Goal: Information Seeking & Learning: Learn about a topic

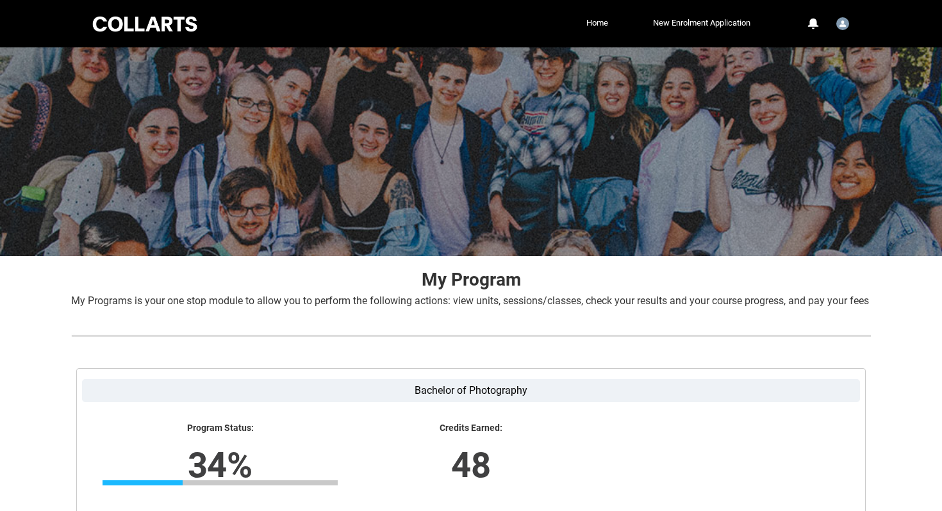
scroll to position [203, 0]
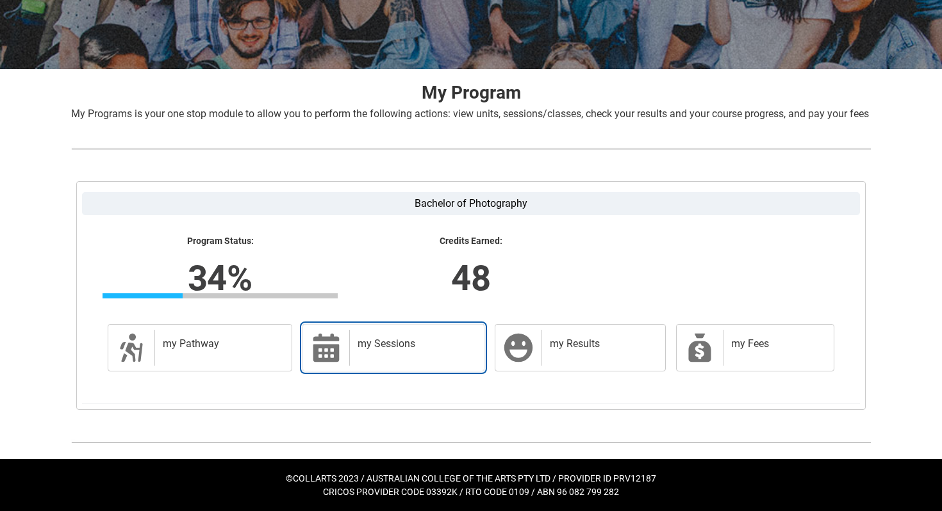
click at [352, 356] on div "my Sessions" at bounding box center [413, 348] width 129 height 36
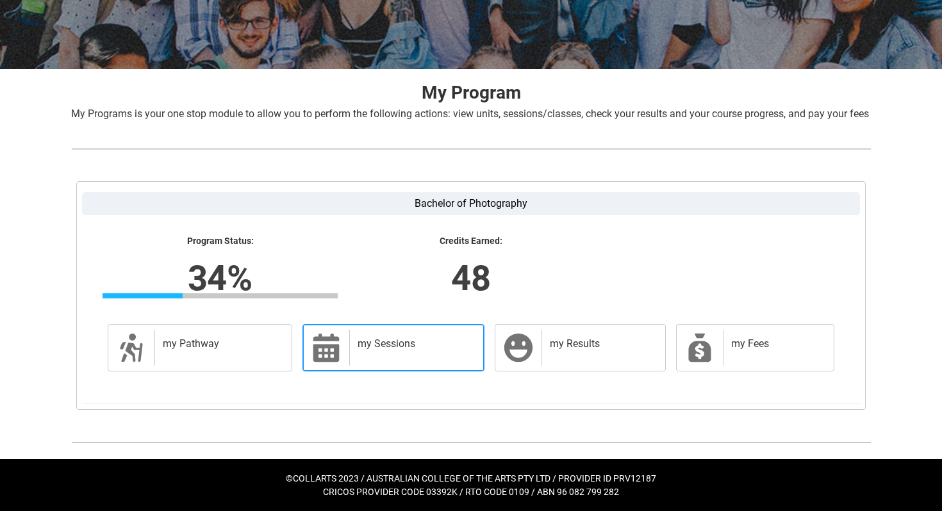
scroll to position [0, 0]
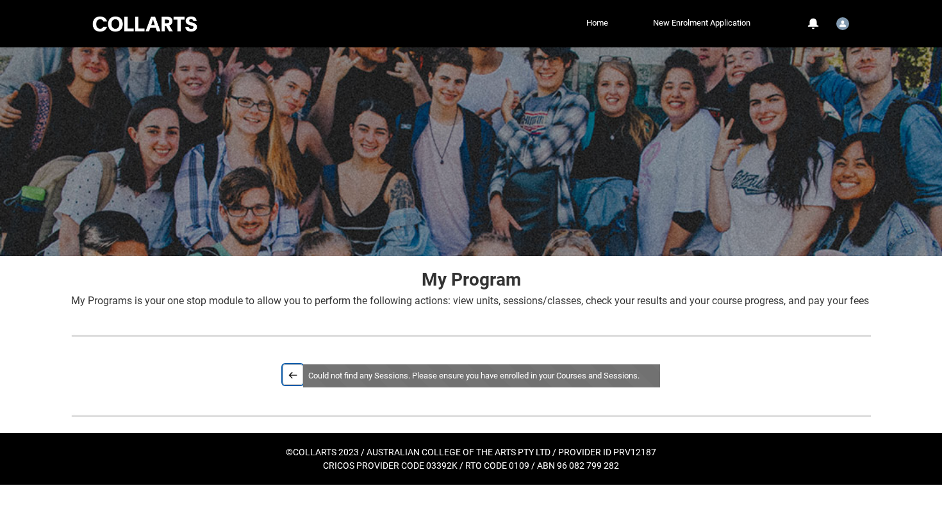
click at [295, 385] on button "Back" at bounding box center [293, 375] width 21 height 21
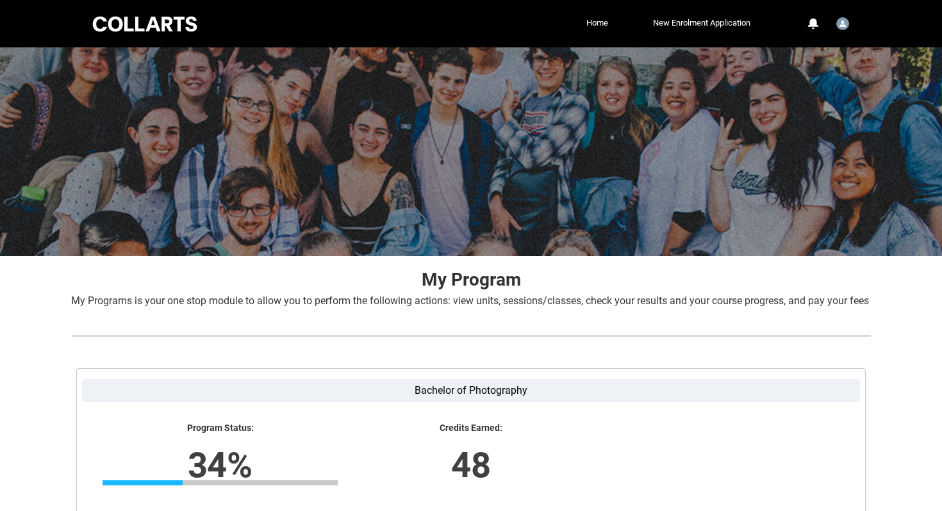
scroll to position [203, 0]
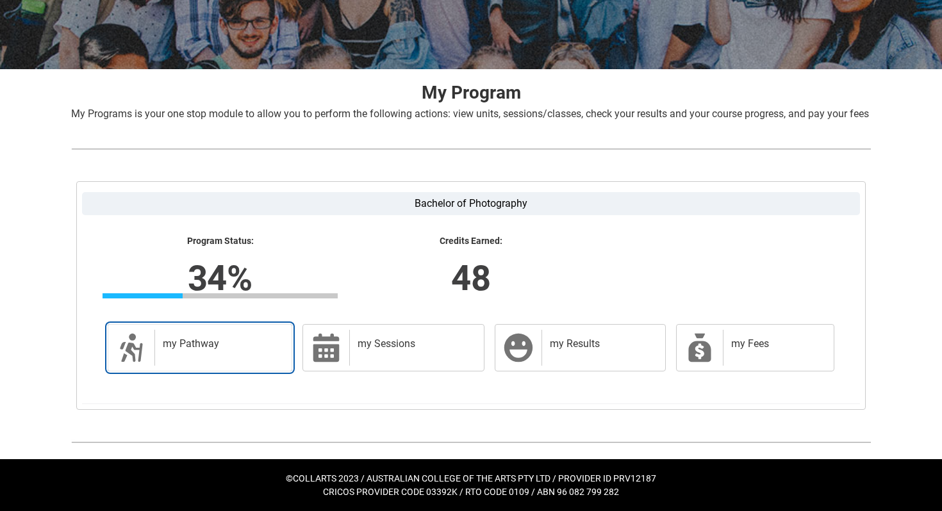
click at [229, 349] on h2 "my Pathway" at bounding box center [221, 344] width 116 height 13
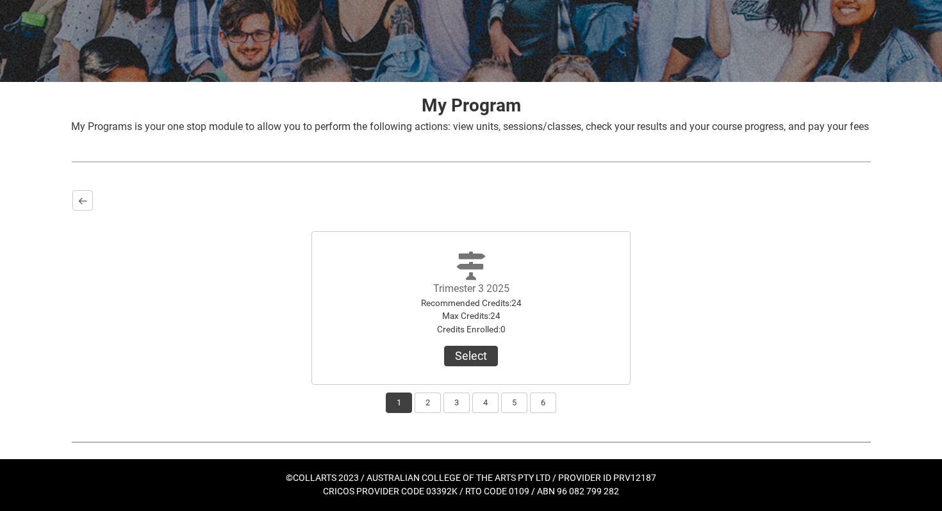
scroll to position [183, 0]
click at [424, 408] on button "2" at bounding box center [428, 403] width 26 height 21
click at [452, 406] on button "3" at bounding box center [457, 403] width 26 height 21
click at [484, 406] on button "4" at bounding box center [485, 403] width 26 height 21
click at [504, 406] on button "5" at bounding box center [514, 403] width 26 height 21
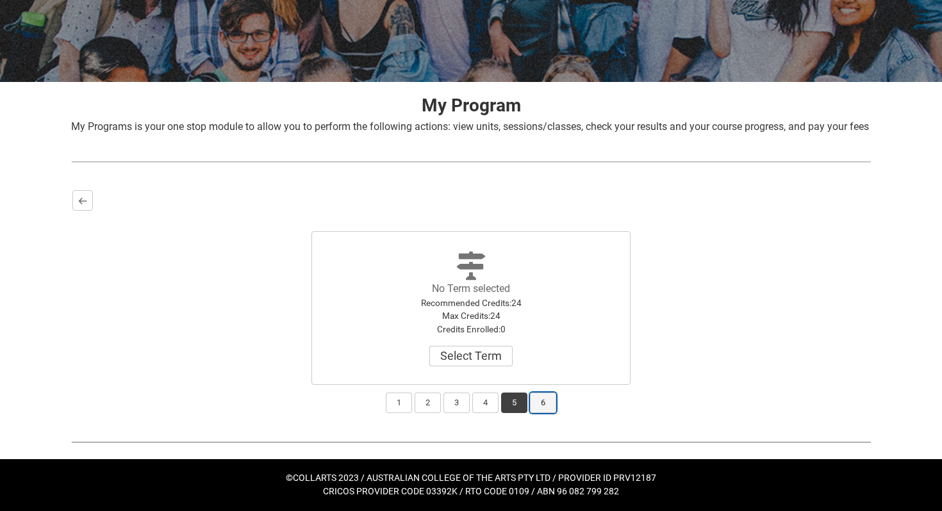
click at [531, 406] on button "6" at bounding box center [543, 403] width 26 height 21
click at [392, 410] on button "1" at bounding box center [399, 403] width 26 height 21
click at [469, 358] on button "Select" at bounding box center [471, 356] width 54 height 21
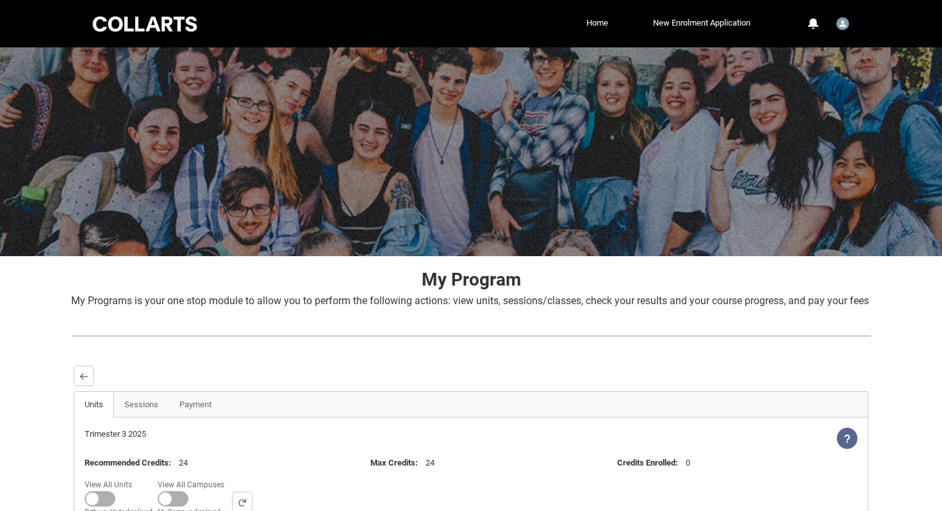
scroll to position [158, 0]
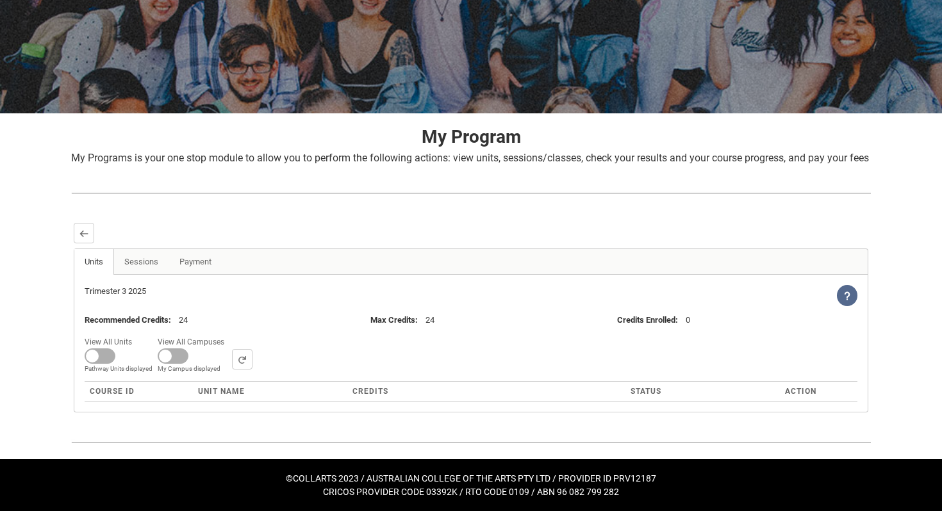
click at [842, 297] on lightning-icon "View Help" at bounding box center [847, 295] width 21 height 21
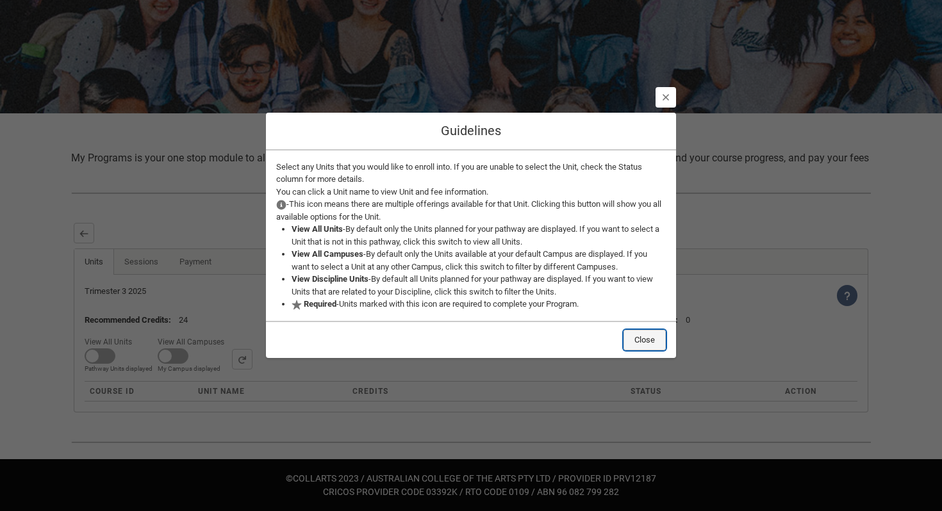
click at [645, 336] on button "Close" at bounding box center [645, 340] width 42 height 21
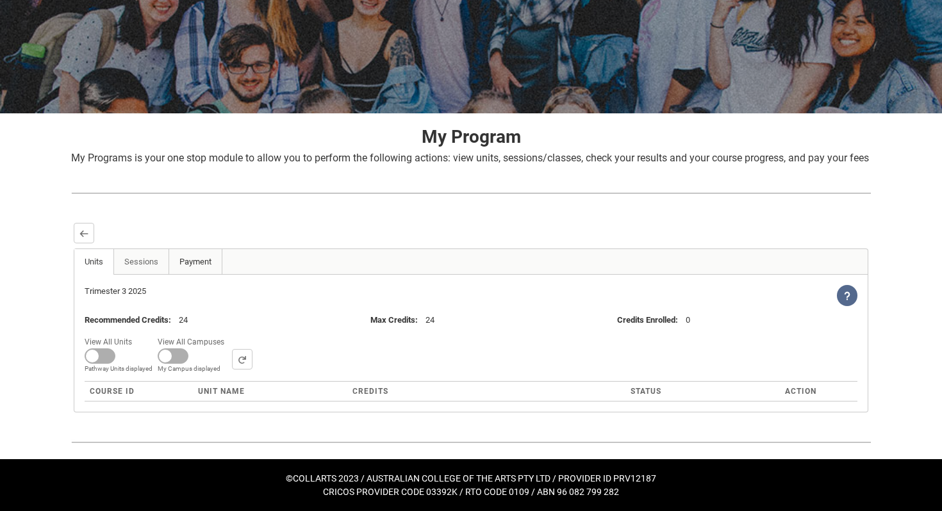
click at [184, 260] on link "Payment" at bounding box center [196, 262] width 54 height 26
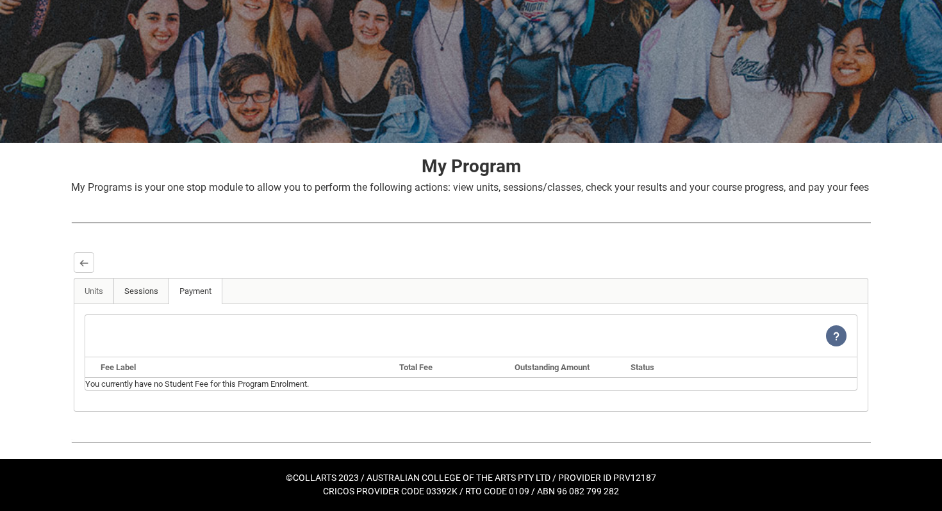
click at [152, 302] on link "Sessions" at bounding box center [141, 292] width 56 height 26
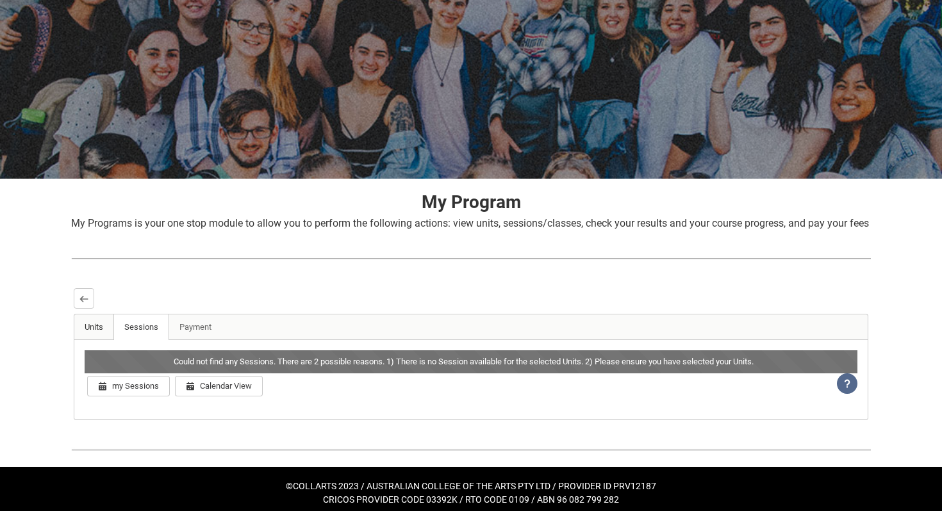
scroll to position [101, 0]
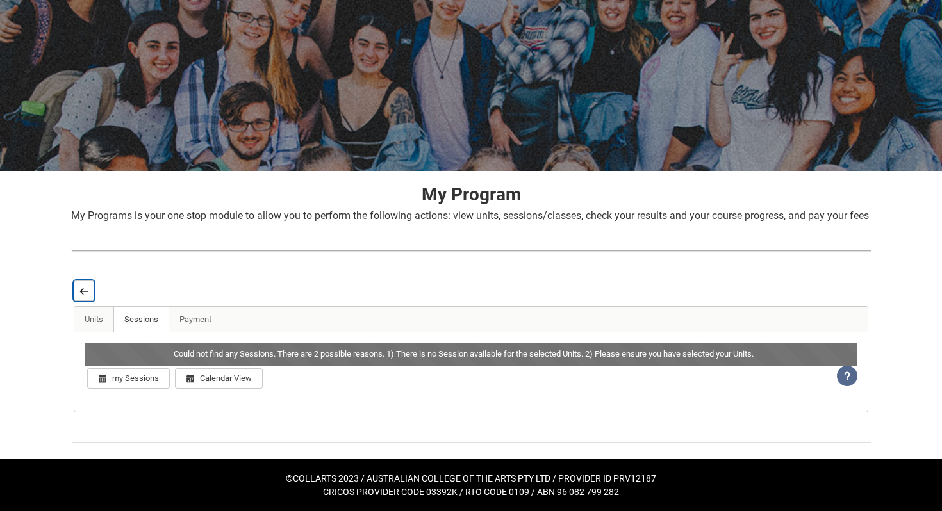
click at [79, 284] on button "Back" at bounding box center [84, 291] width 21 height 21
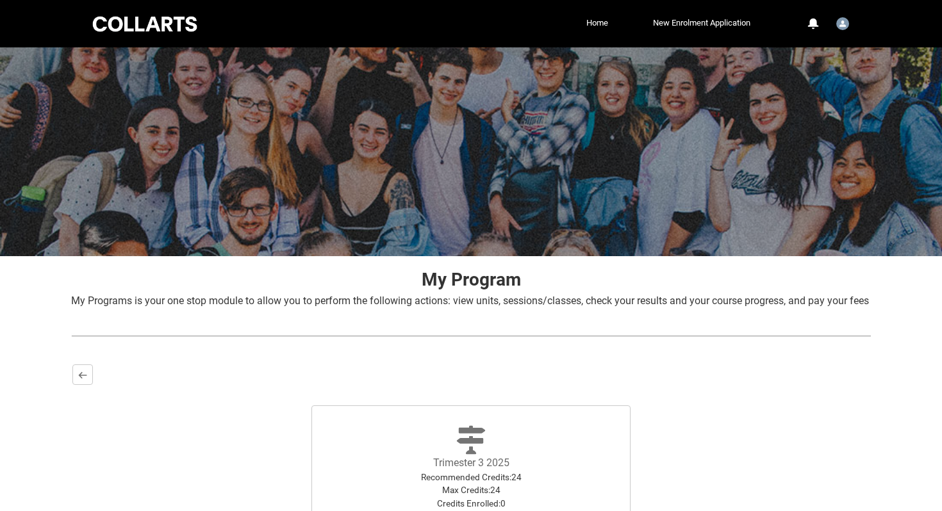
scroll to position [189, 0]
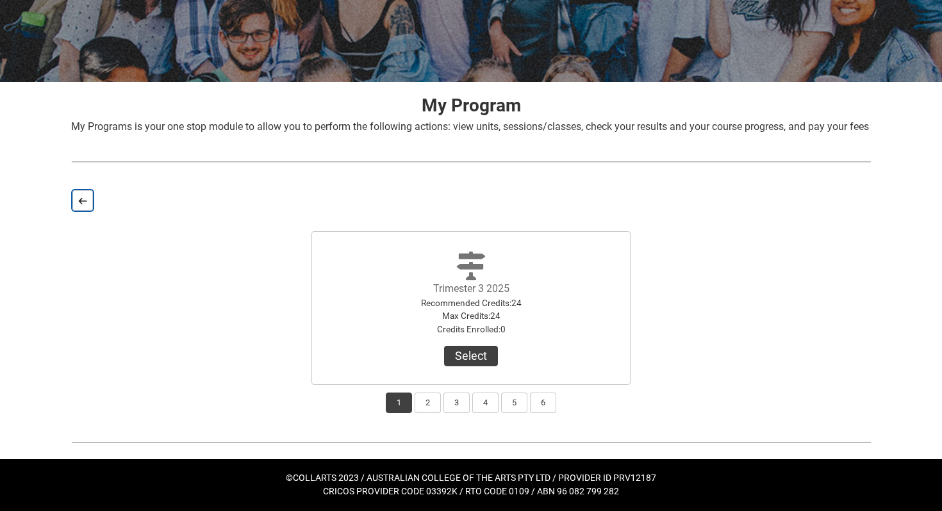
click at [81, 198] on lightning-primitive-icon "button" at bounding box center [82, 201] width 9 height 10
